Goal: Find specific page/section

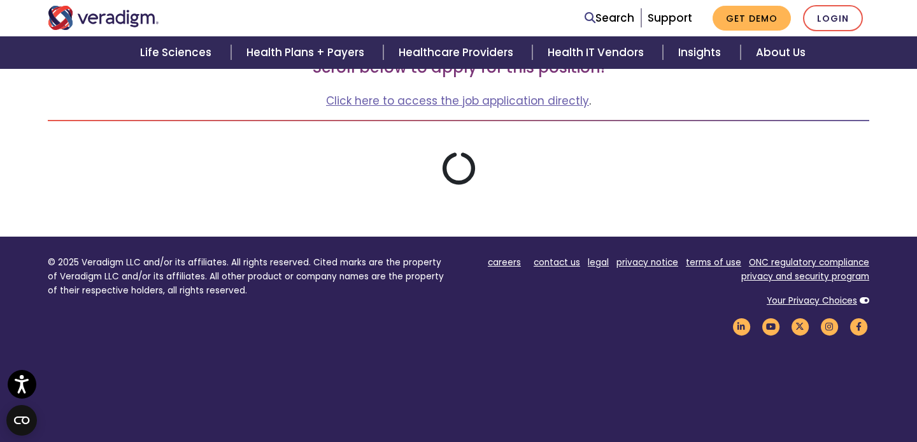
scroll to position [236, 0]
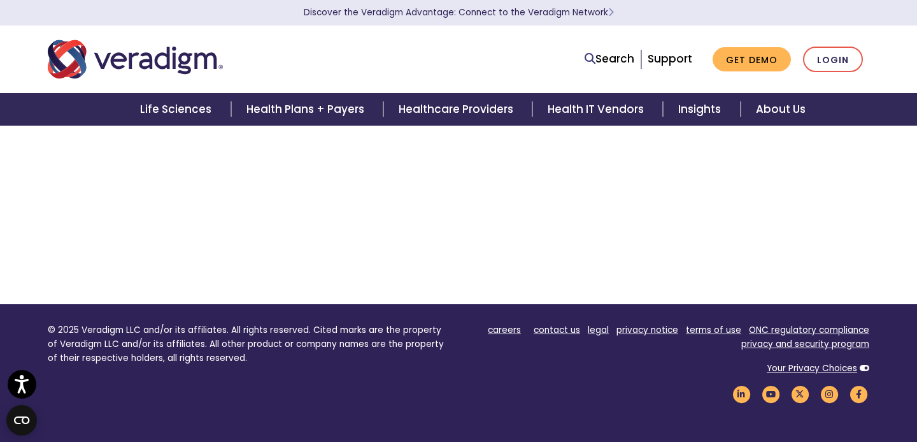
click at [882, 89] on nav "Search Support Get Demo Login" at bounding box center [458, 59] width 917 height 68
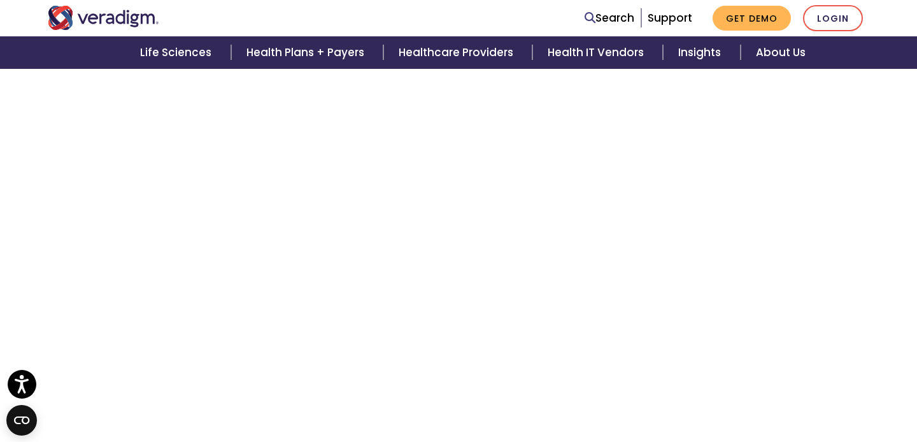
scroll to position [313, 0]
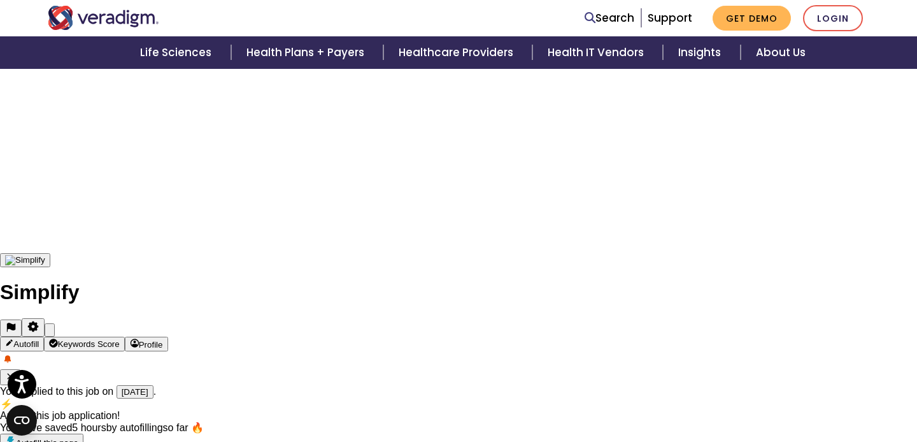
click at [61, 336] on icon "Close fill prompt" at bounding box center [58, 340] width 8 height 8
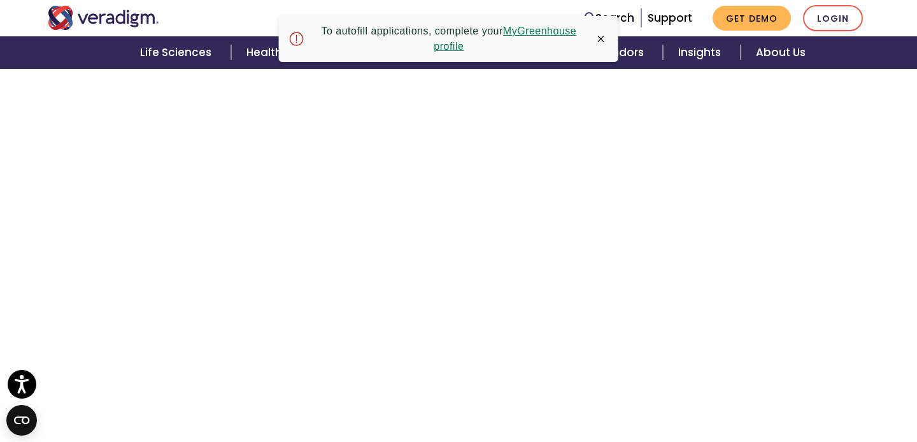
scroll to position [2590, 0]
click at [602, 36] on icon "button" at bounding box center [600, 38] width 13 height 13
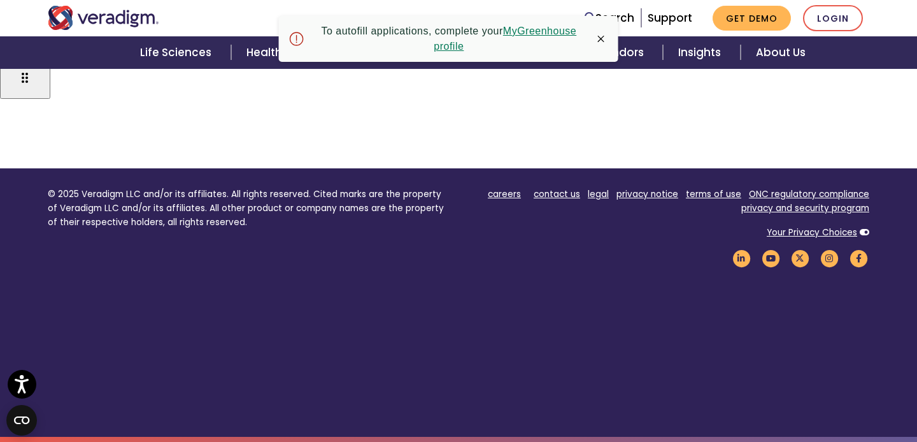
scroll to position [560, 0]
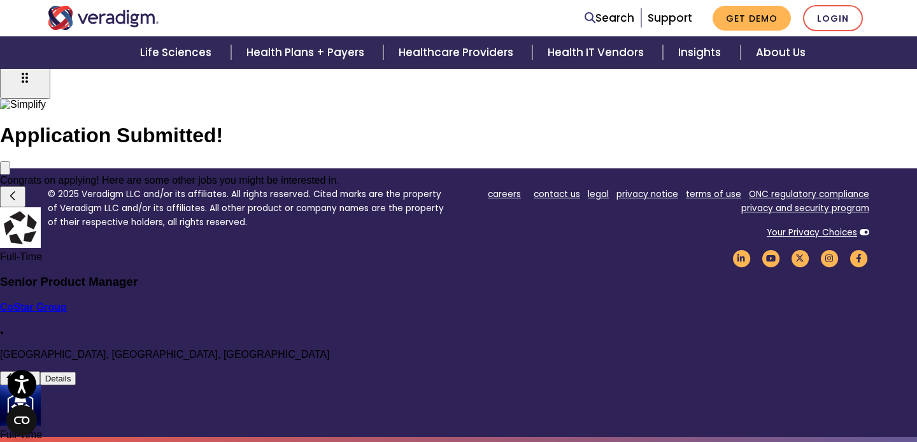
click at [17, 175] on icon "Close" at bounding box center [13, 179] width 8 height 8
